Goal: Task Accomplishment & Management: Manage account settings

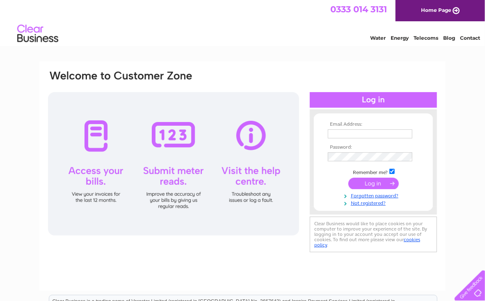
type input "accounts@stocktons.co.uk"
click at [383, 182] on input "submit" at bounding box center [373, 183] width 50 height 11
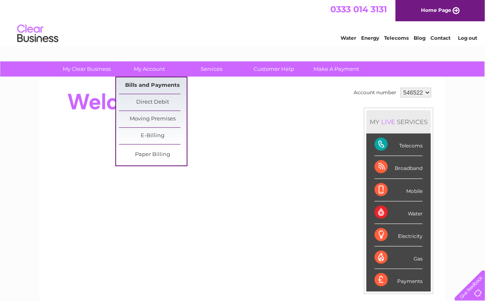
click at [146, 83] on link "Bills and Payments" at bounding box center [153, 85] width 68 height 16
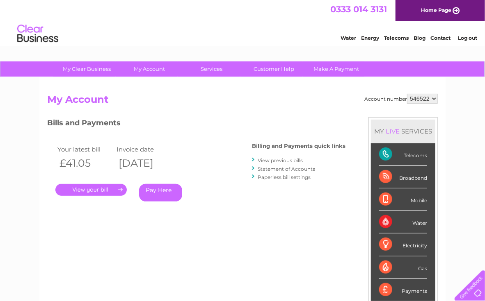
click at [102, 190] on link "." at bounding box center [90, 190] width 71 height 12
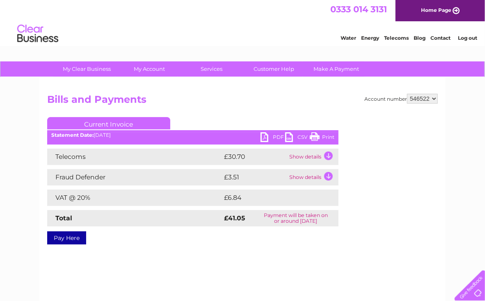
click at [266, 133] on link "PDF" at bounding box center [272, 138] width 25 height 12
click at [469, 35] on link "Log out" at bounding box center [467, 38] width 19 height 6
